Goal: Information Seeking & Learning: Learn about a topic

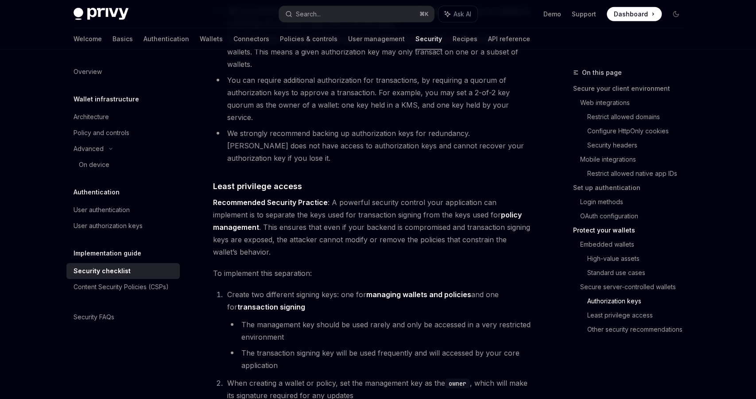
scroll to position [1457, 0]
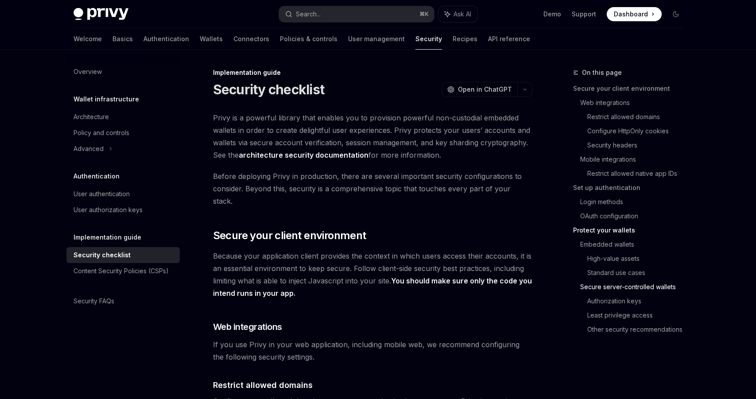
scroll to position [1406, 0]
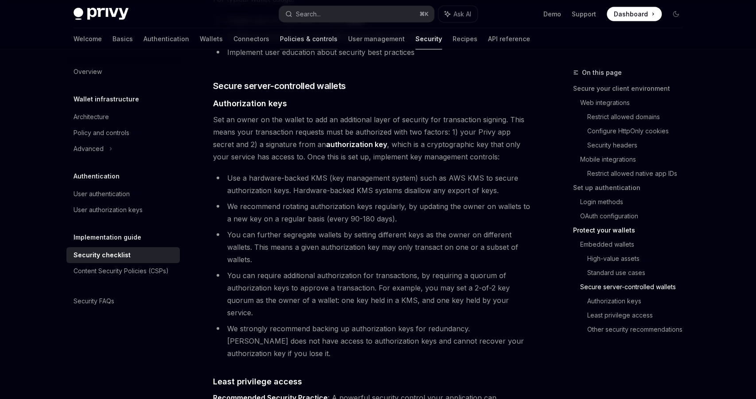
click at [280, 34] on link "Policies & controls" at bounding box center [309, 38] width 58 height 21
type textarea "*"
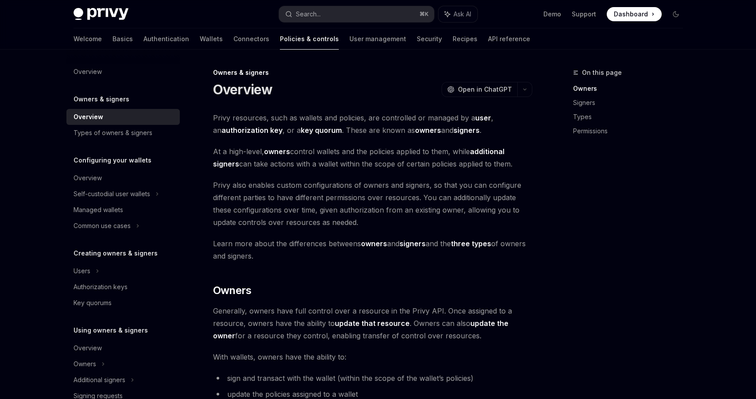
scroll to position [197, 0]
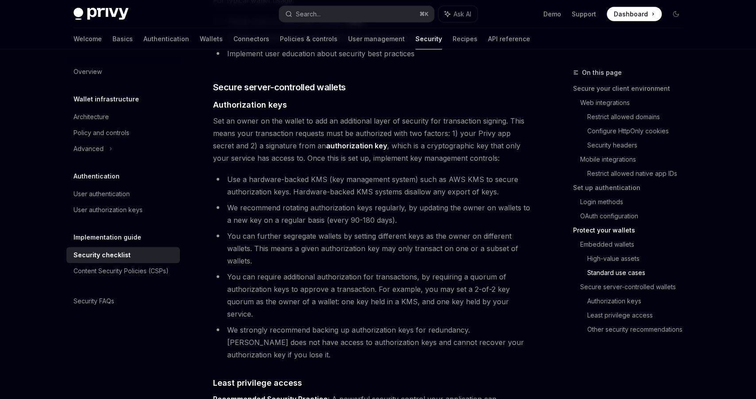
scroll to position [1406, 0]
